Goal: Task Accomplishment & Management: Manage account settings

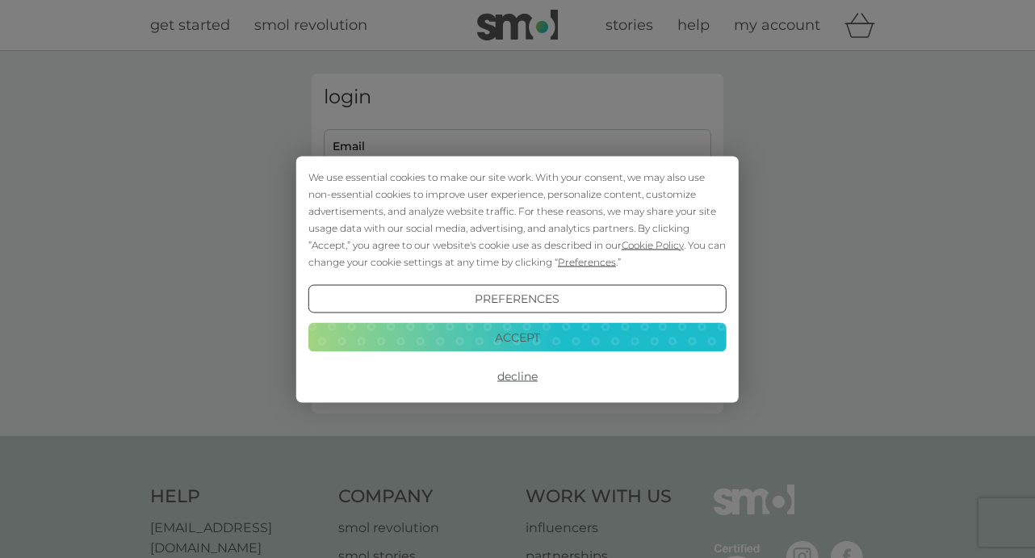
type input "[EMAIL_ADDRESS][DOMAIN_NAME]"
click at [468, 298] on button "Preferences" at bounding box center [517, 298] width 418 height 29
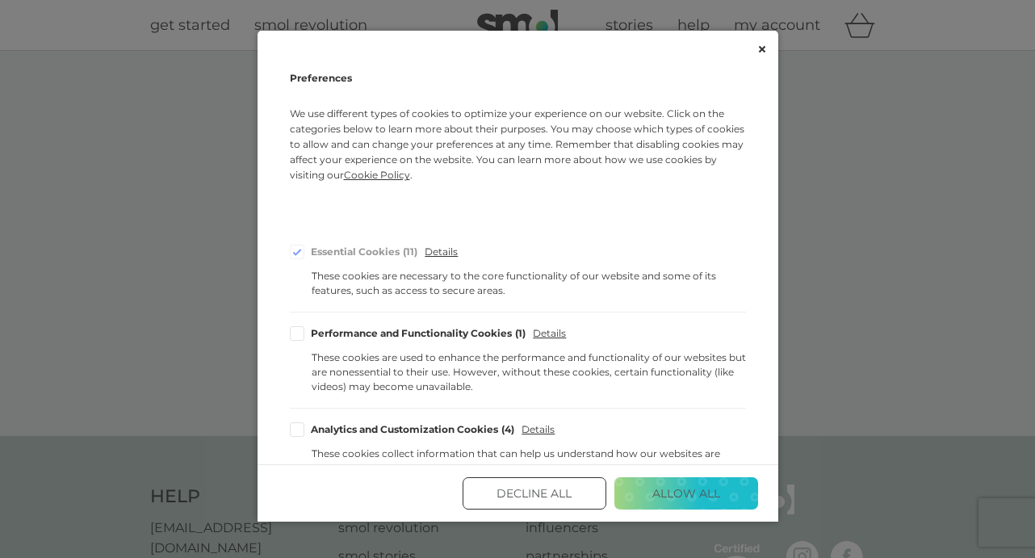
click at [530, 491] on button "Decline All" at bounding box center [534, 493] width 144 height 32
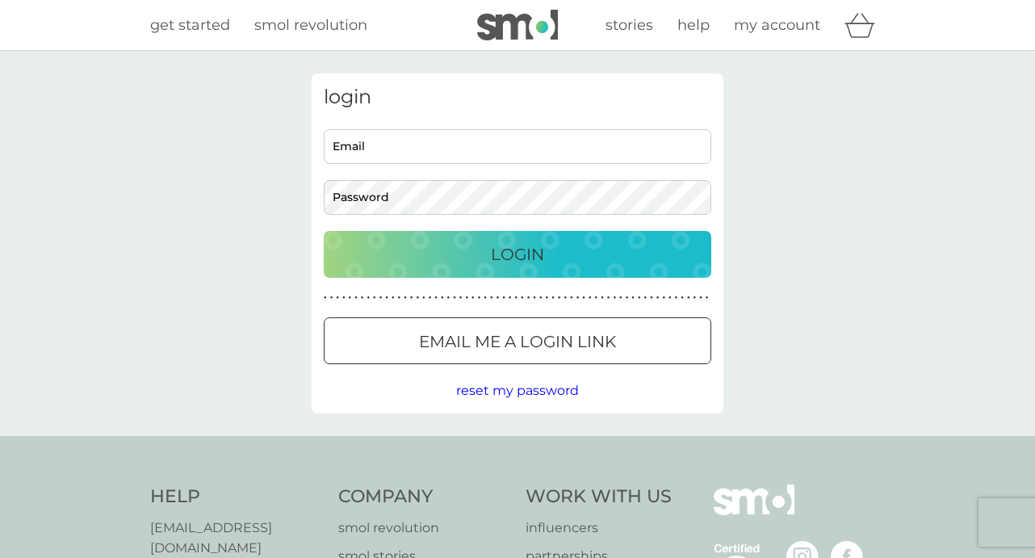
type input "[EMAIL_ADDRESS][DOMAIN_NAME]"
click at [497, 258] on p "Login" at bounding box center [517, 254] width 53 height 26
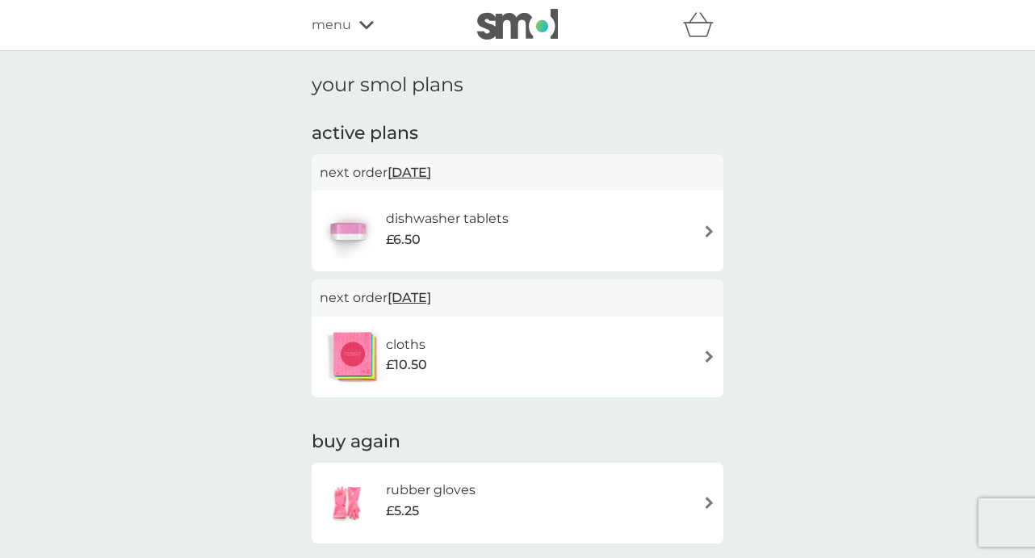
click at [694, 30] on icon "basket" at bounding box center [698, 24] width 31 height 25
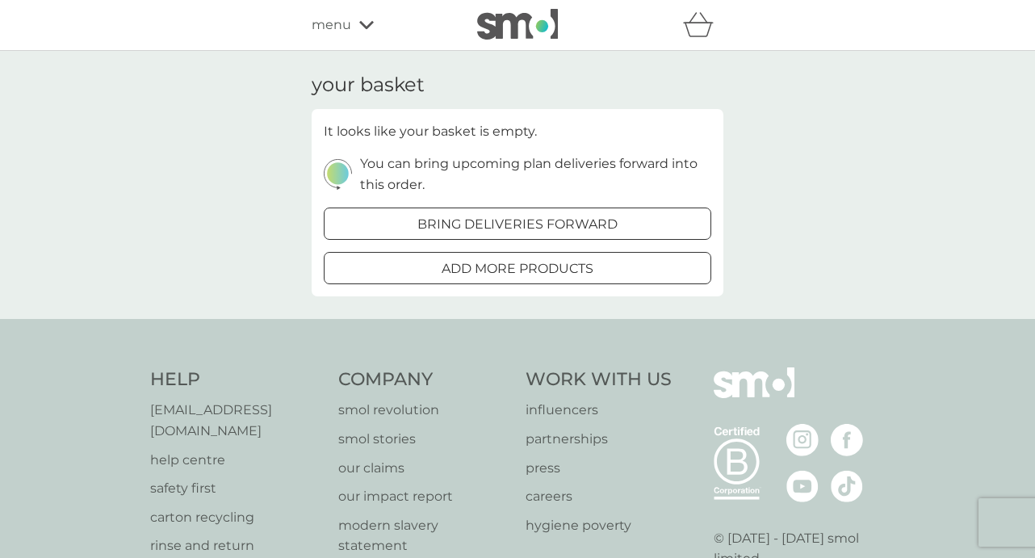
click at [362, 23] on icon at bounding box center [366, 25] width 15 height 8
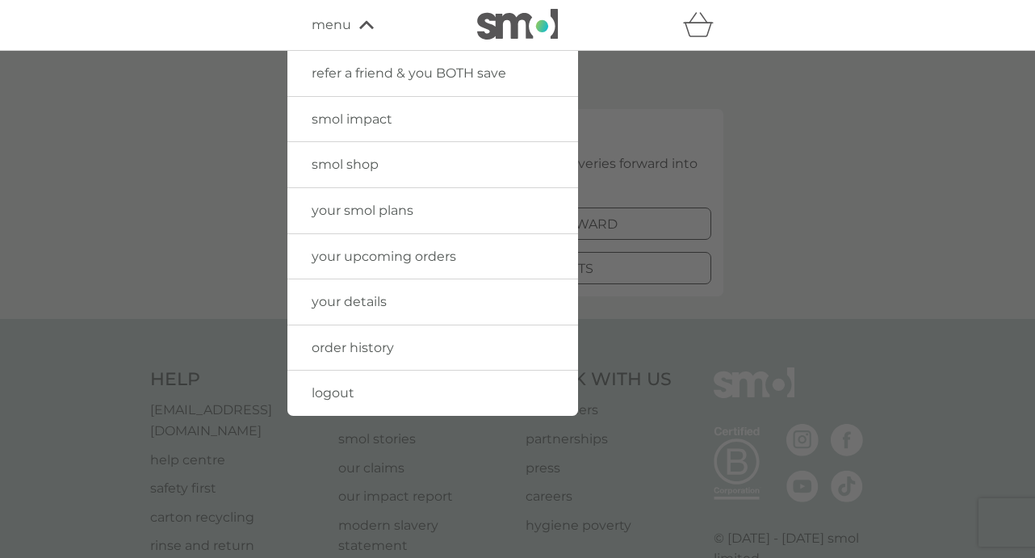
click at [331, 389] on span "logout" at bounding box center [333, 392] width 43 height 15
